Goal: Information Seeking & Learning: Learn about a topic

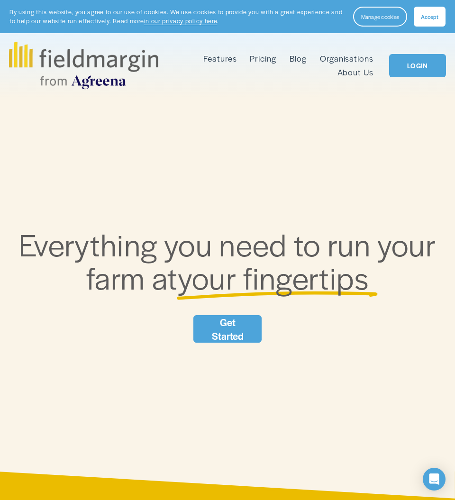
click at [222, 62] on span "Features" at bounding box center [219, 59] width 33 height 12
click at [0, 0] on span "Scouting" at bounding box center [0, 0] width 0 height 0
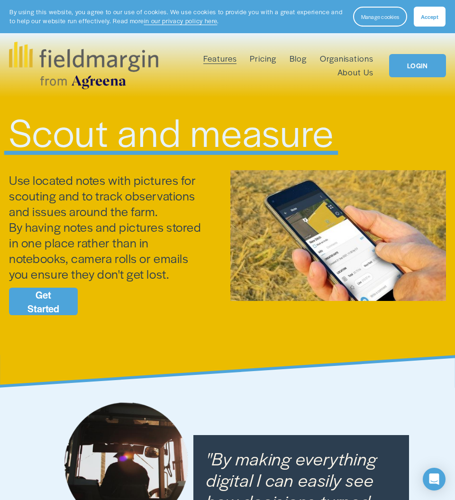
click at [0, 0] on span "Reporting" at bounding box center [0, 0] width 0 height 0
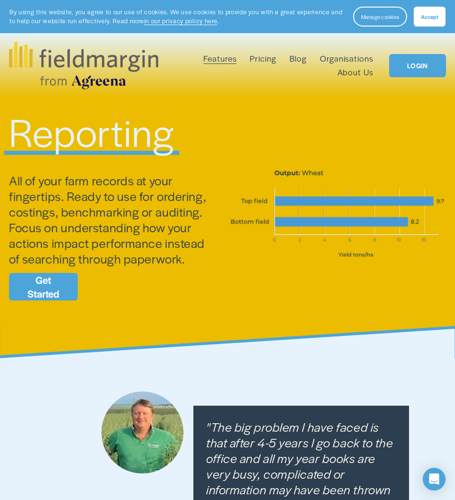
click at [217, 59] on span "Features" at bounding box center [219, 59] width 33 height 12
click at [223, 62] on span "Features" at bounding box center [219, 59] width 33 height 12
click at [0, 0] on span "Field Health" at bounding box center [0, 0] width 0 height 0
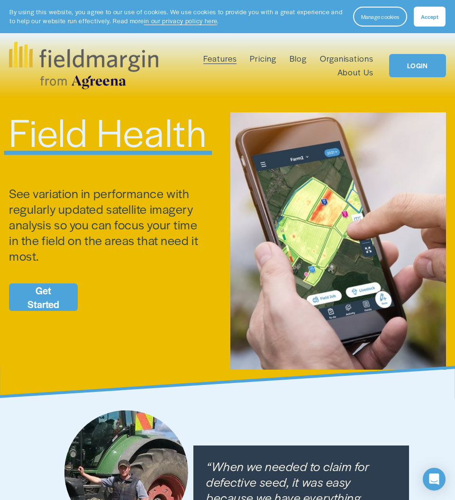
click at [230, 59] on span "Features" at bounding box center [219, 59] width 33 height 12
click at [0, 0] on span "Pesticide Checking" at bounding box center [0, 0] width 0 height 0
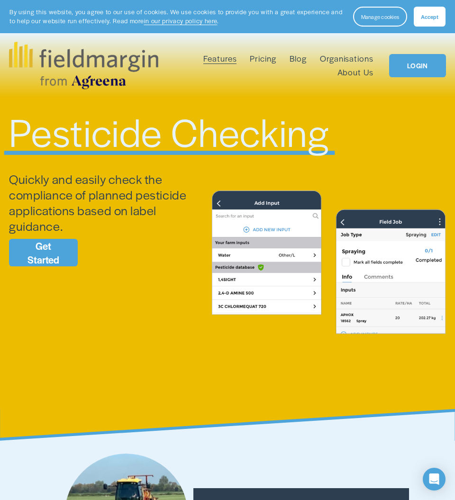
click at [0, 0] on span "Livestock" at bounding box center [0, 0] width 0 height 0
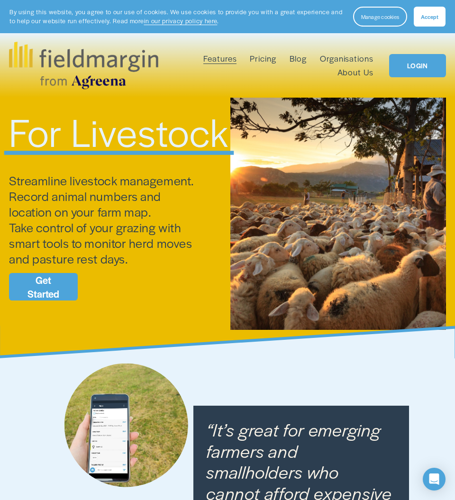
click at [0, 0] on span "Plan Work" at bounding box center [0, 0] width 0 height 0
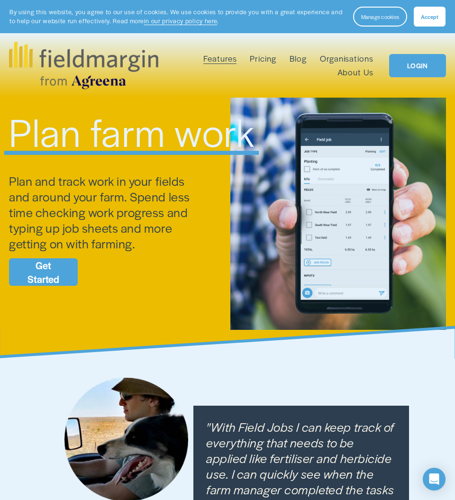
click at [0, 0] on span "Scouting" at bounding box center [0, 0] width 0 height 0
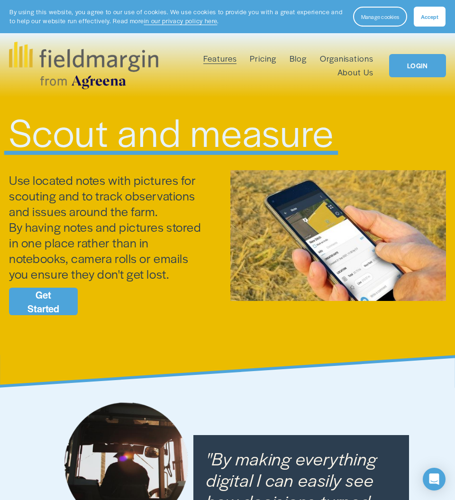
click at [269, 58] on link "Pricing" at bounding box center [263, 59] width 26 height 14
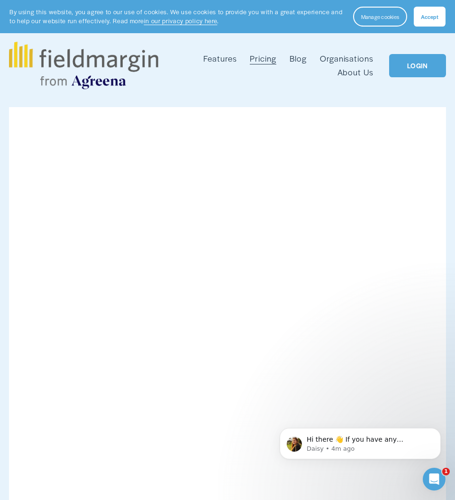
click at [100, 59] on img at bounding box center [83, 65] width 149 height 47
